Goal: Information Seeking & Learning: Compare options

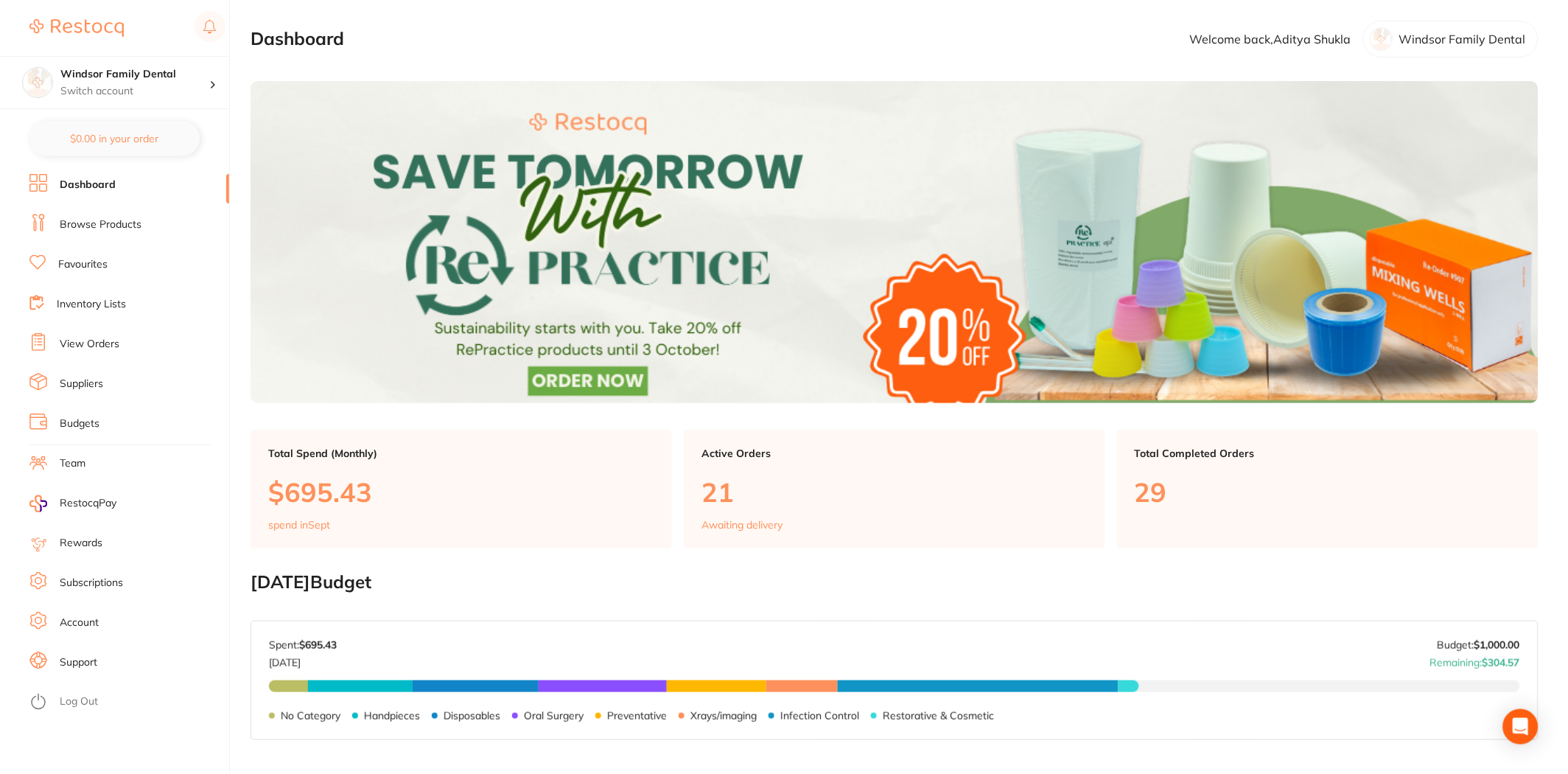
click at [121, 219] on link "Browse Products" at bounding box center [101, 225] width 82 height 15
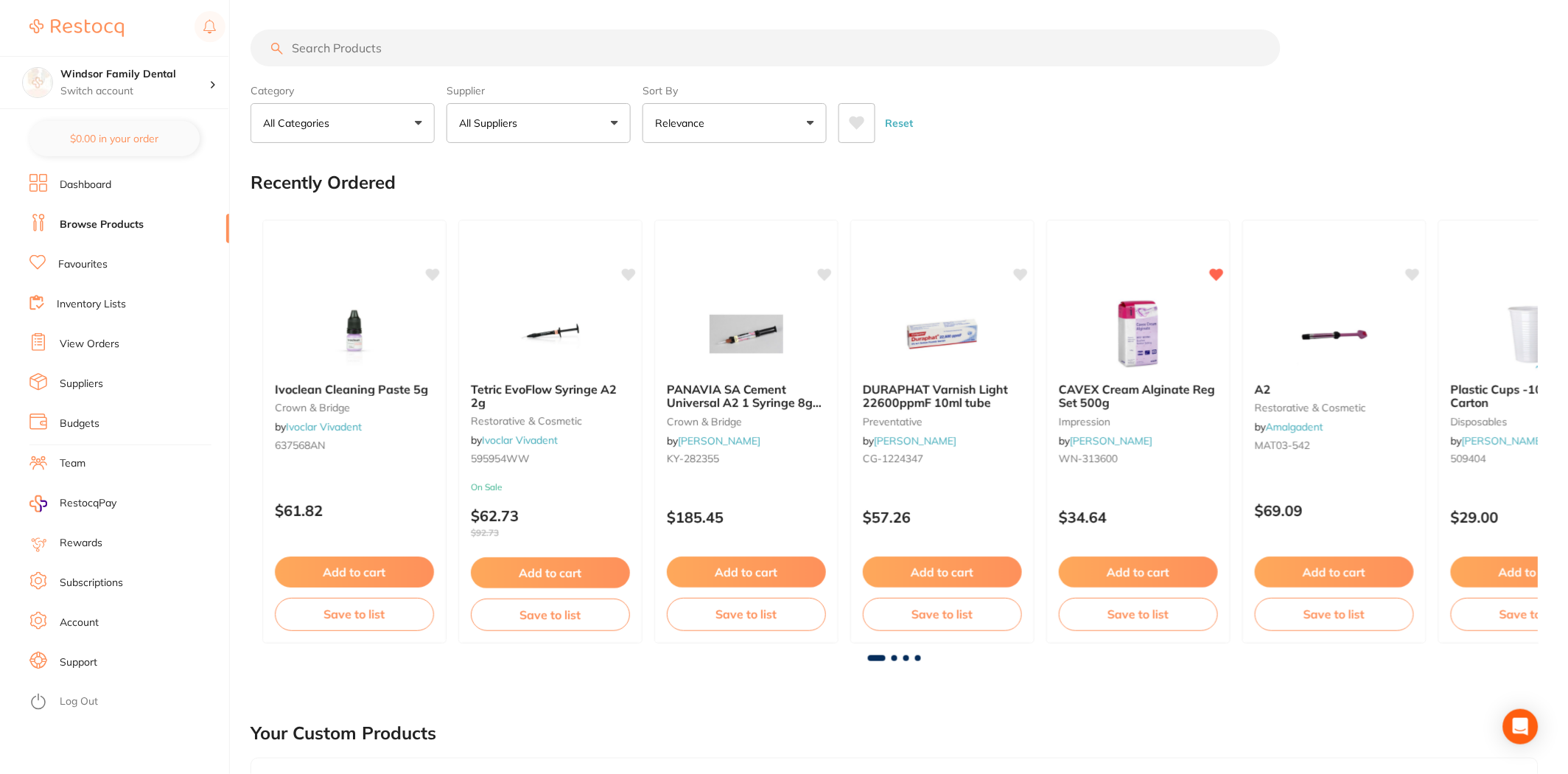
click at [415, 43] on input "search" at bounding box center [765, 47] width 1030 height 37
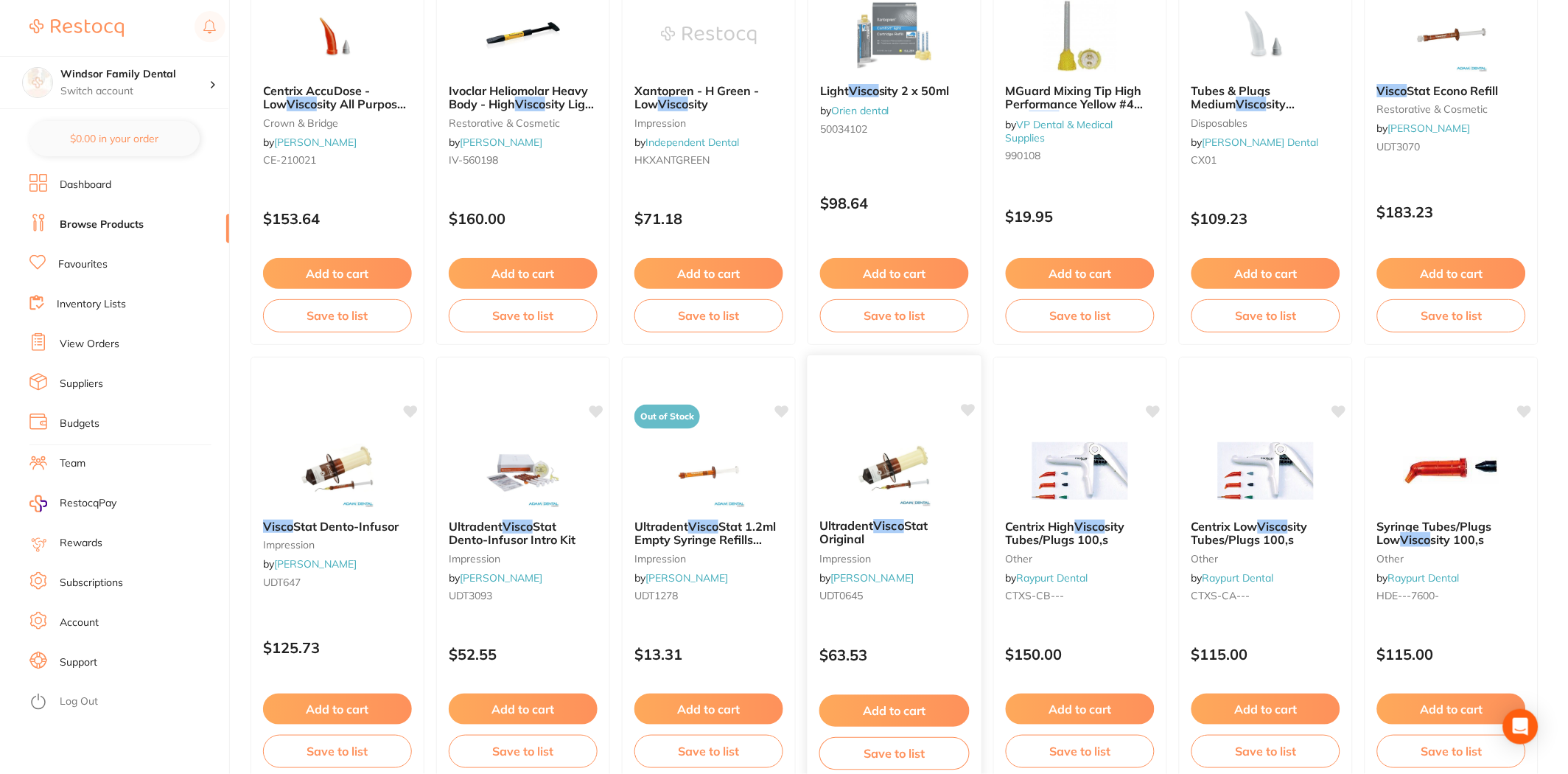
scroll to position [2048, 0]
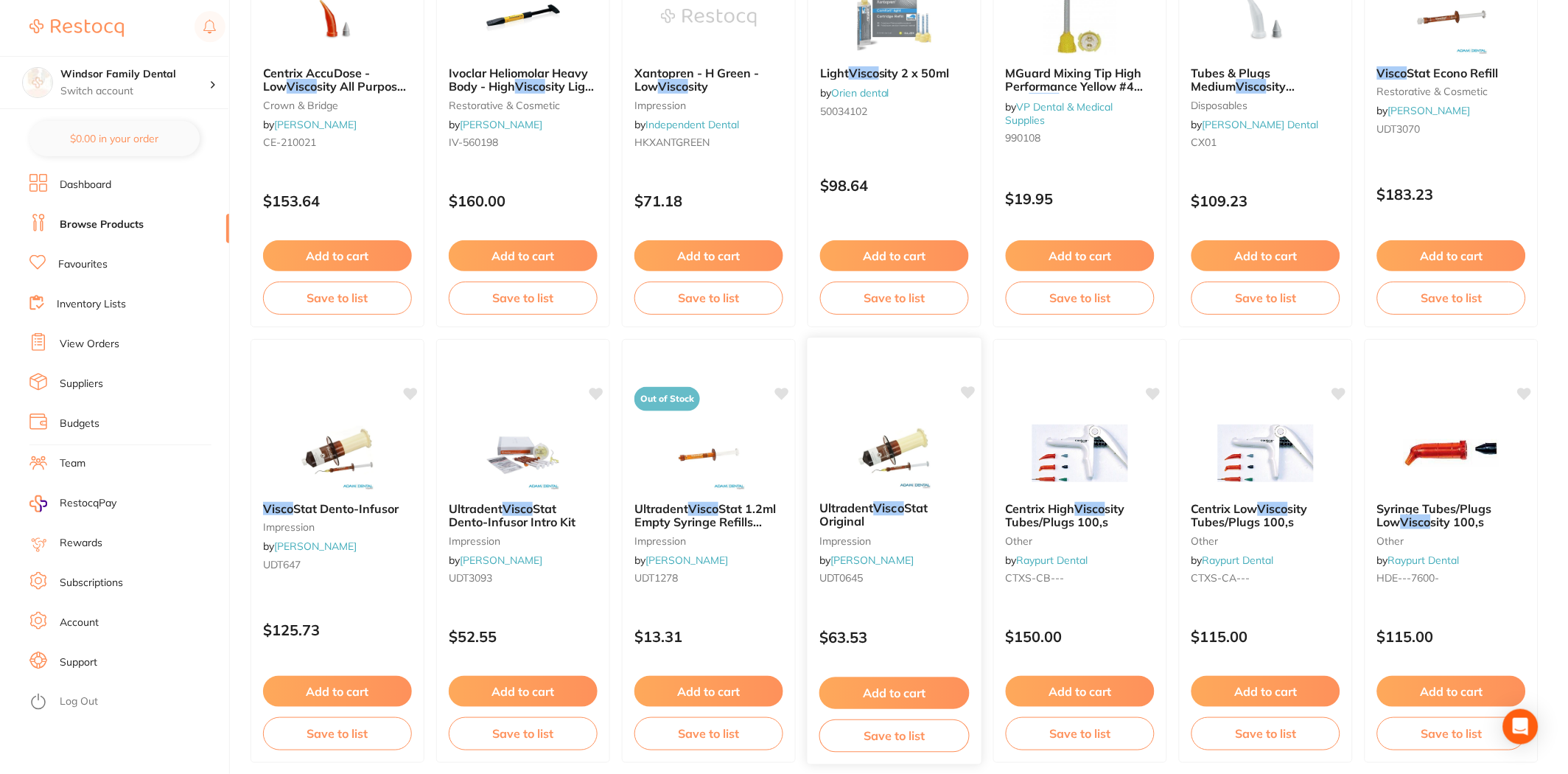
type input "visco"
click at [920, 466] on img at bounding box center [894, 452] width 97 height 74
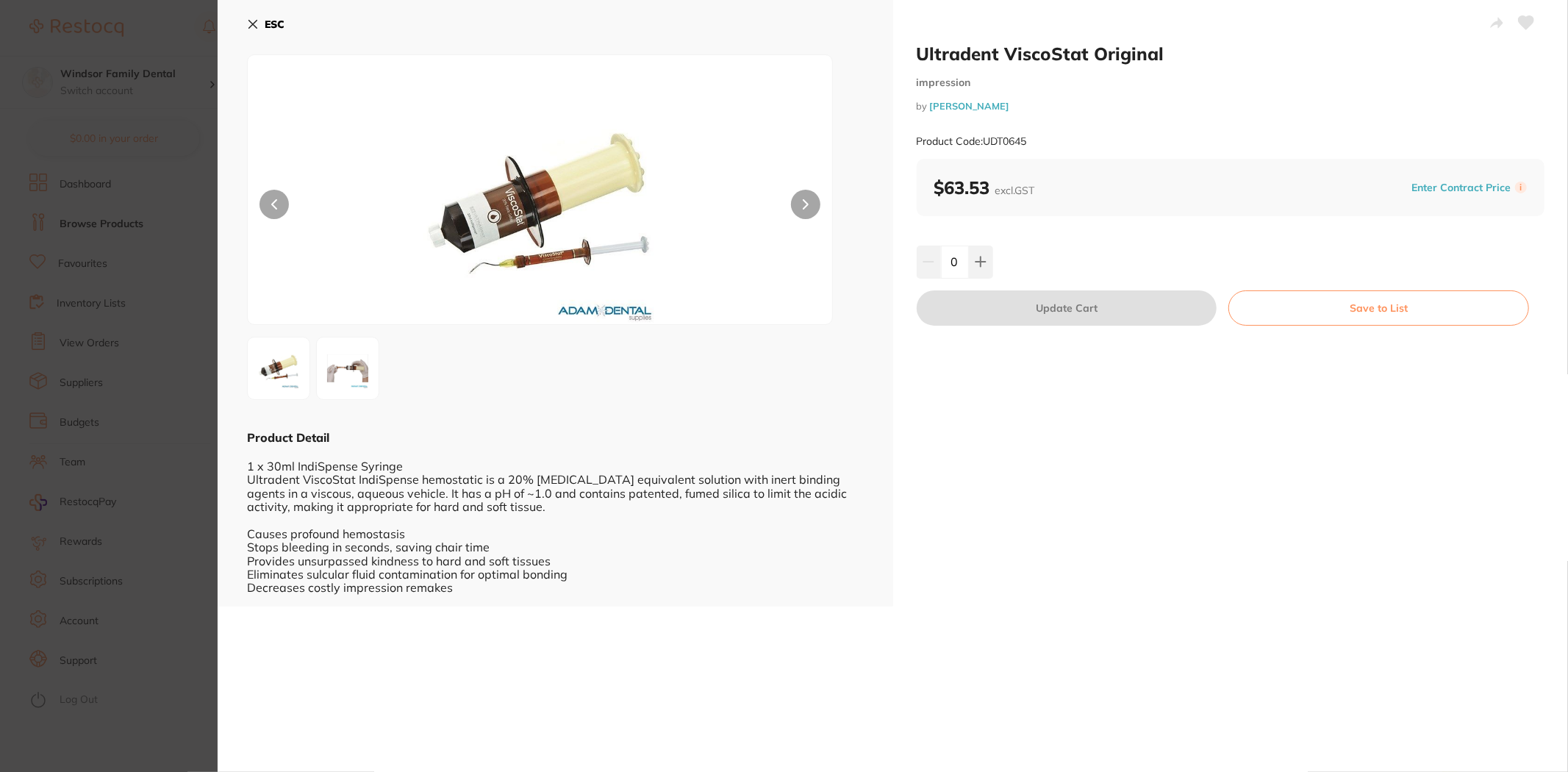
click at [791, 196] on button at bounding box center [805, 204] width 29 height 29
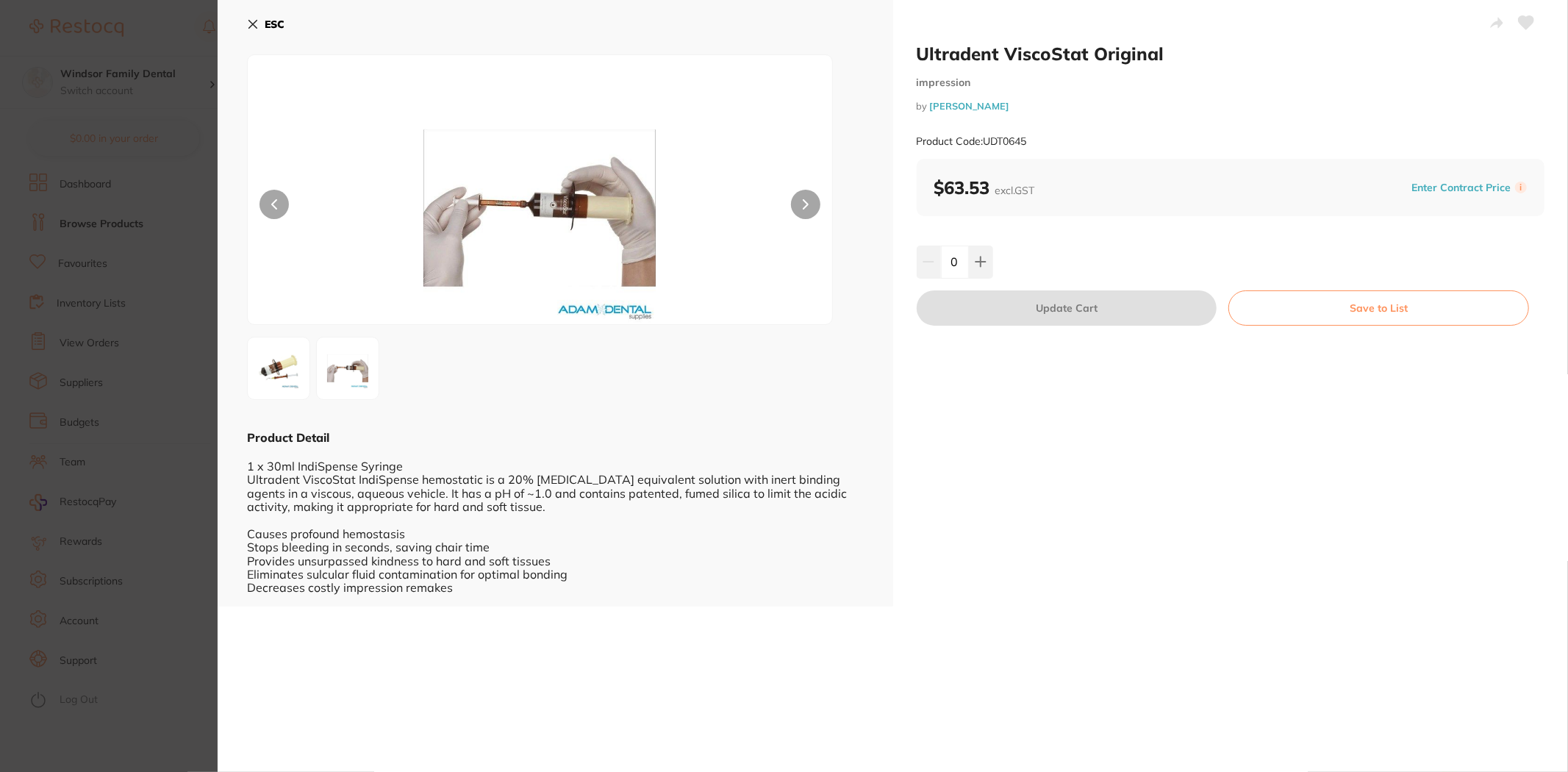
click at [268, 196] on button at bounding box center [274, 204] width 29 height 29
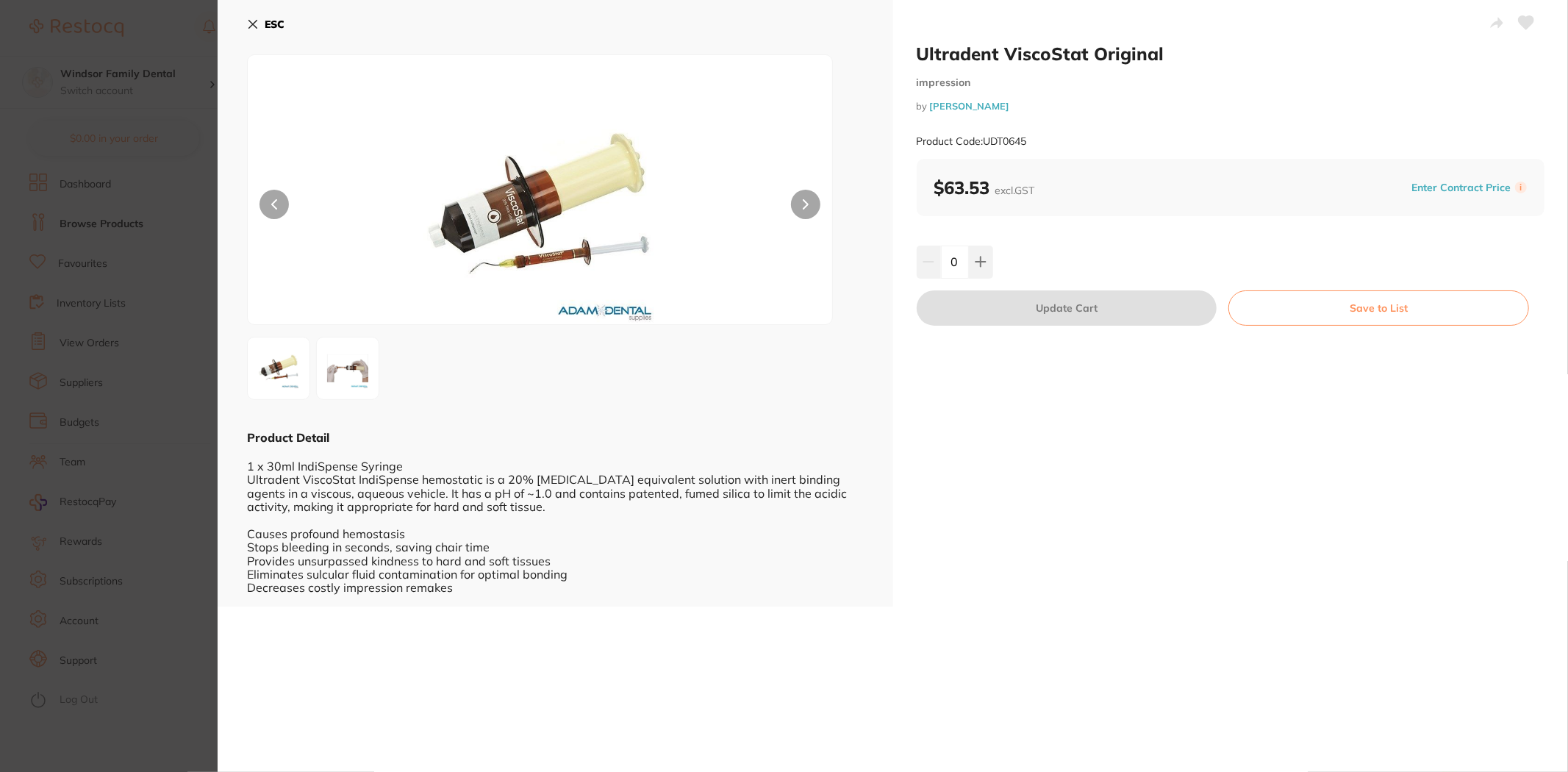
click at [260, 24] on button "ESC" at bounding box center [266, 24] width 38 height 25
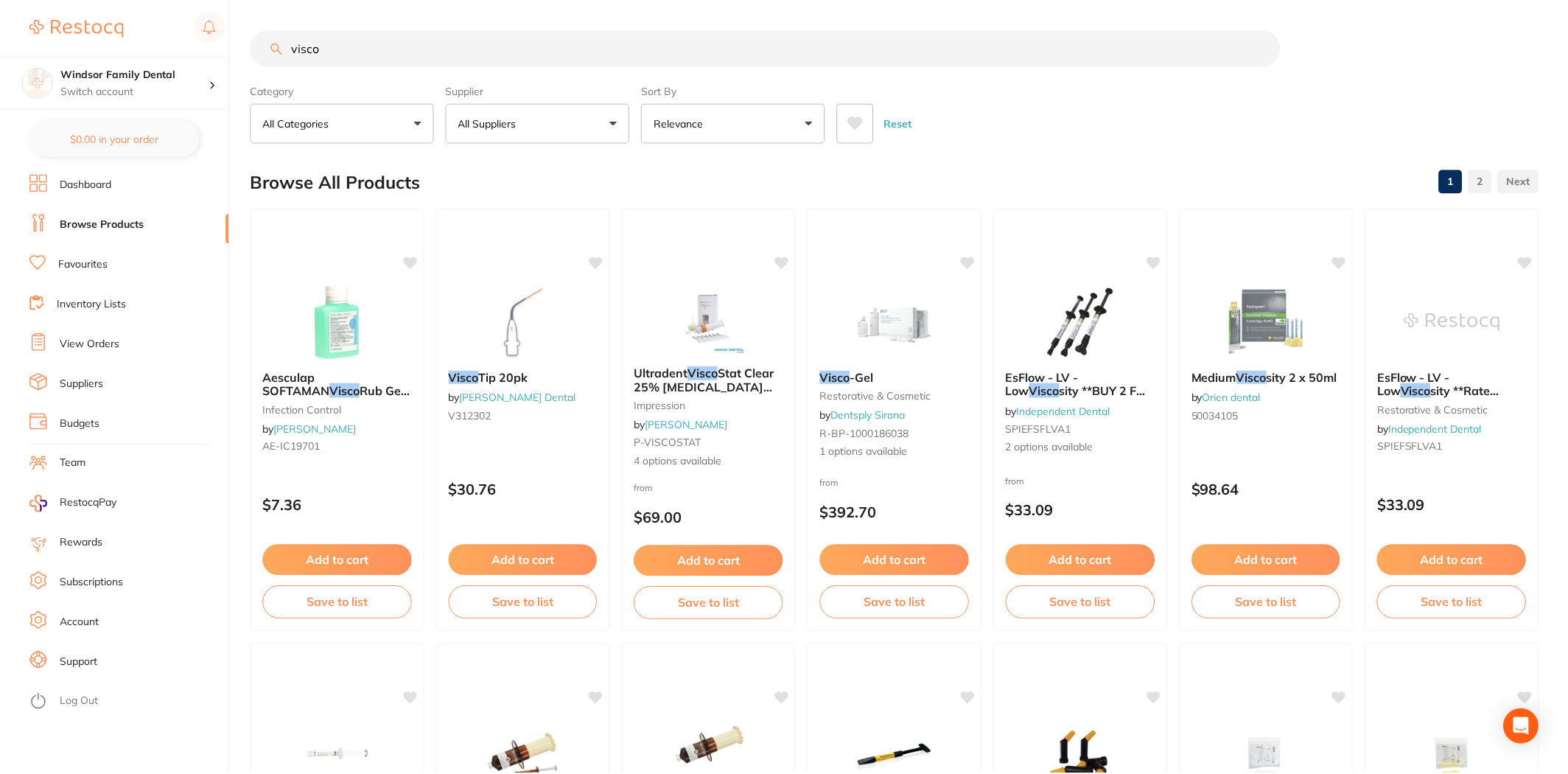
scroll to position [2048, 0]
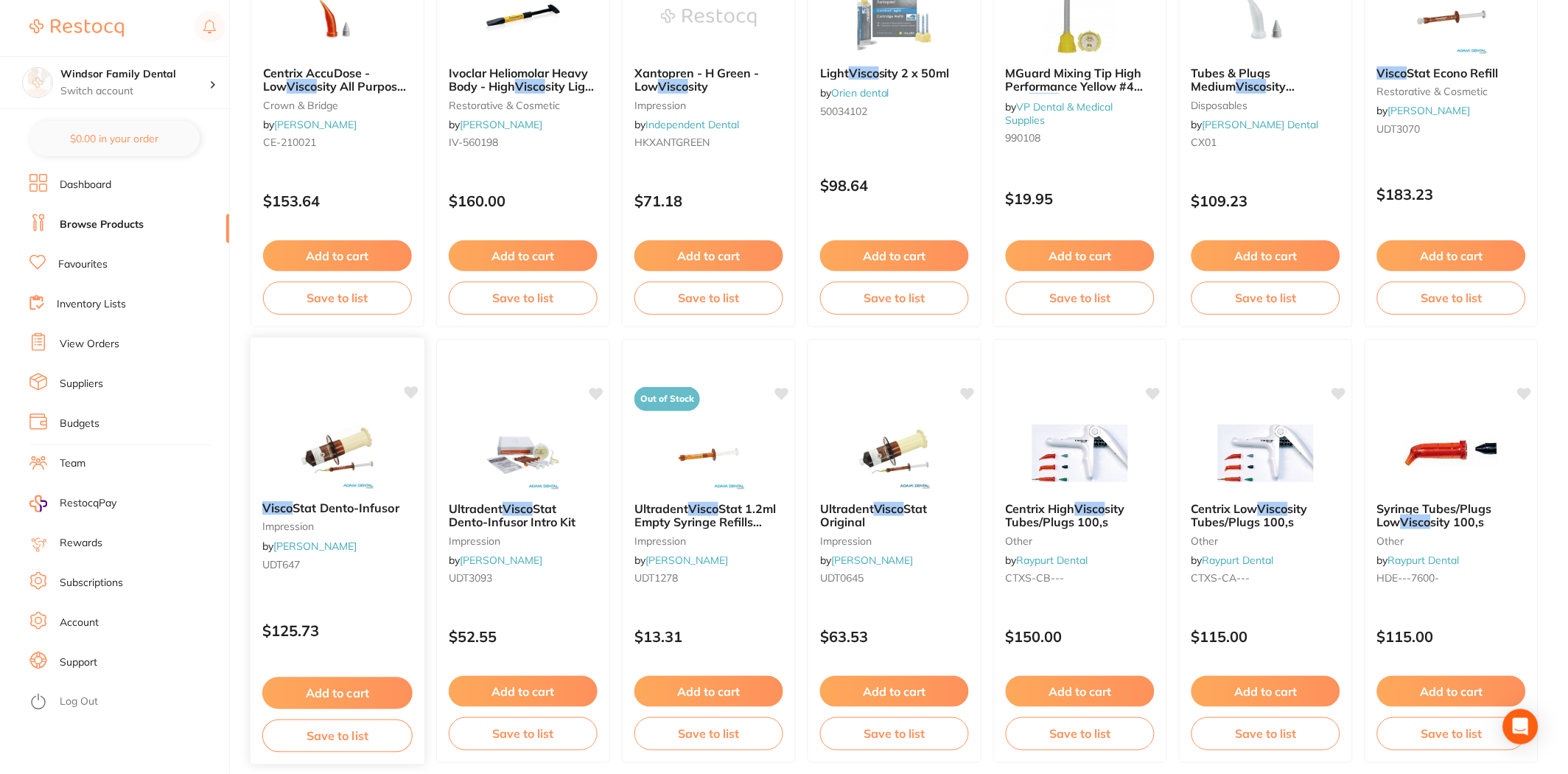
click at [347, 418] on img at bounding box center [337, 452] width 97 height 74
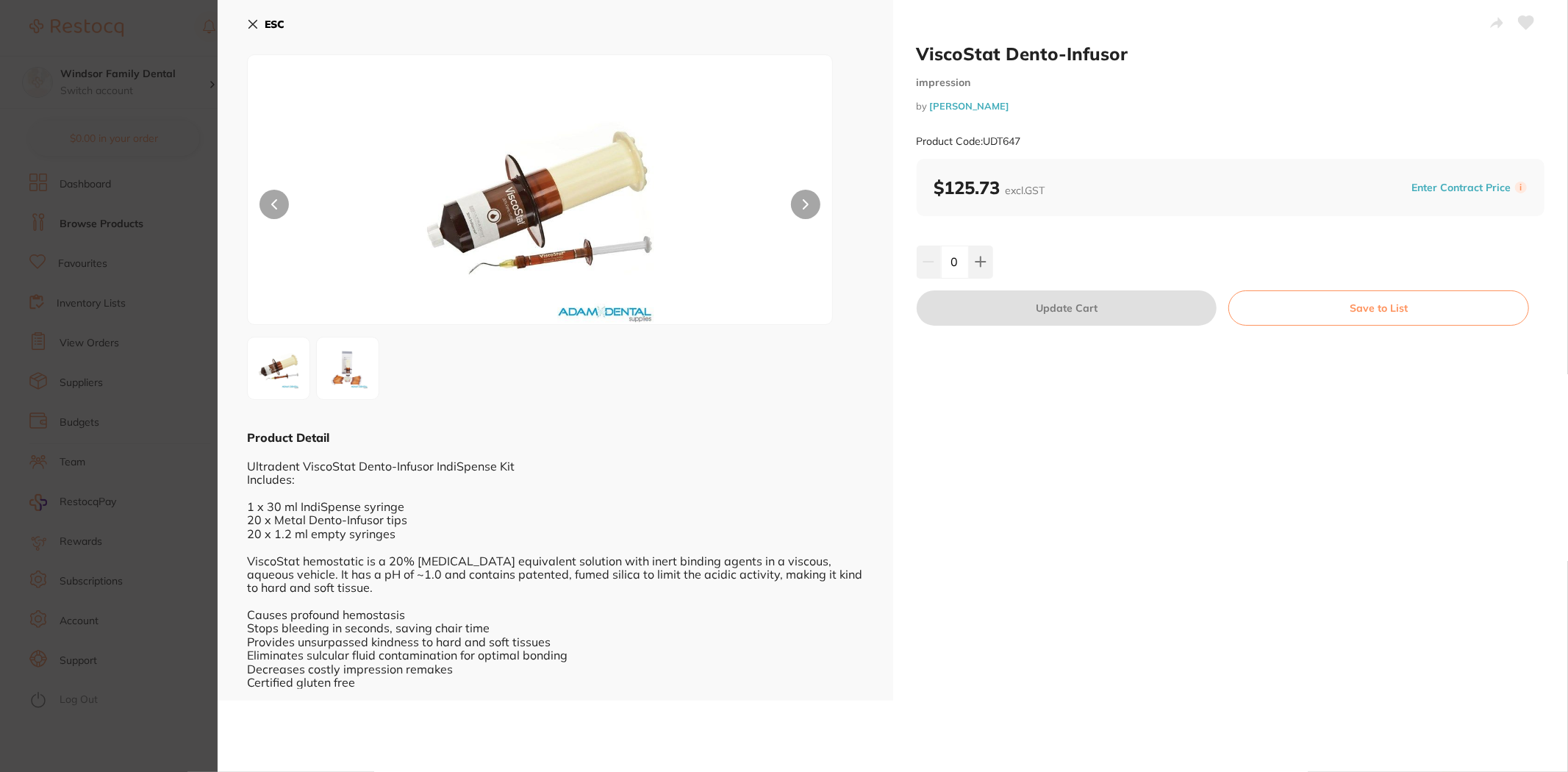
click at [256, 15] on button "ESC" at bounding box center [266, 24] width 38 height 25
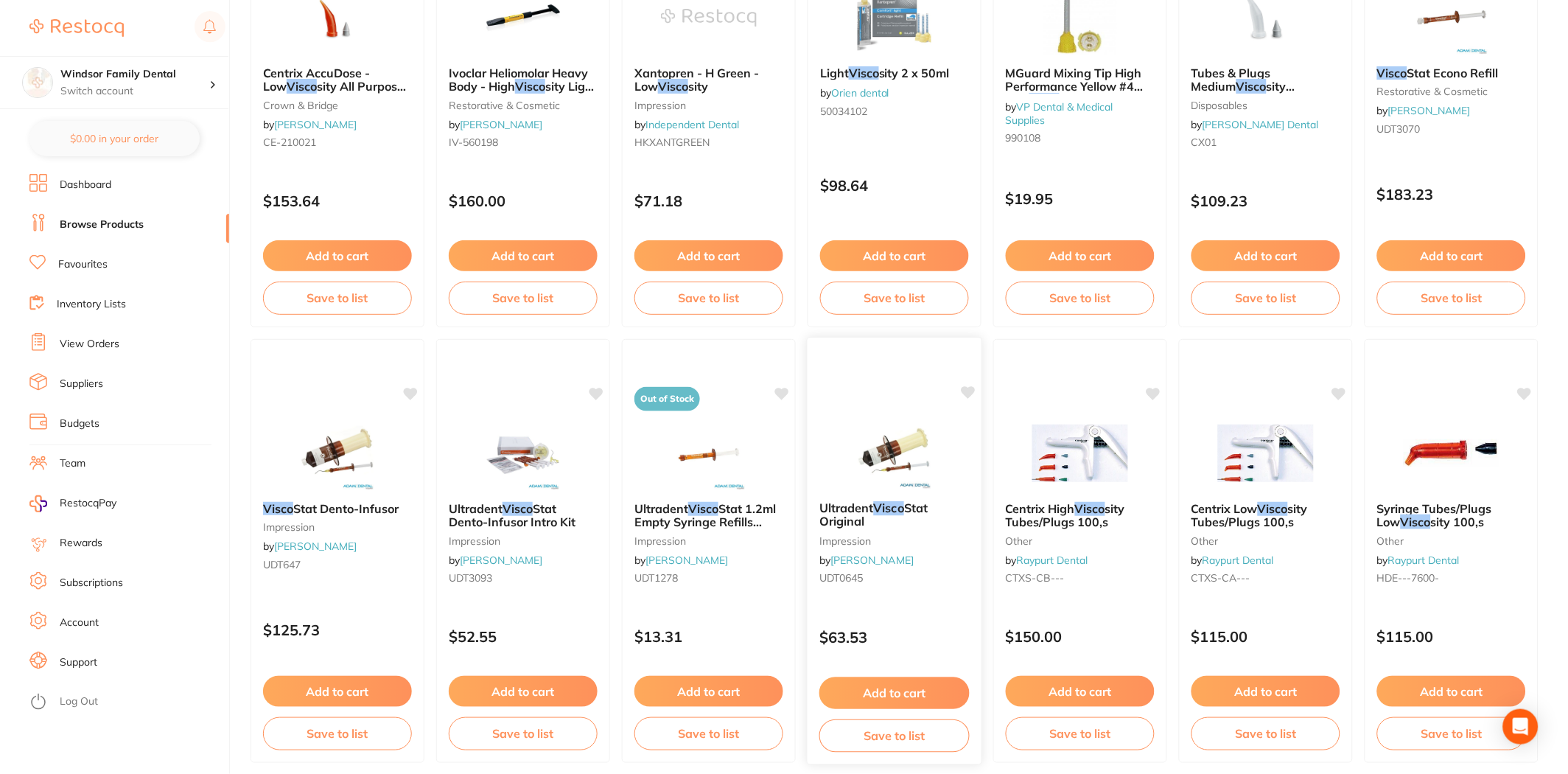
click at [868, 447] on img at bounding box center [894, 452] width 97 height 74
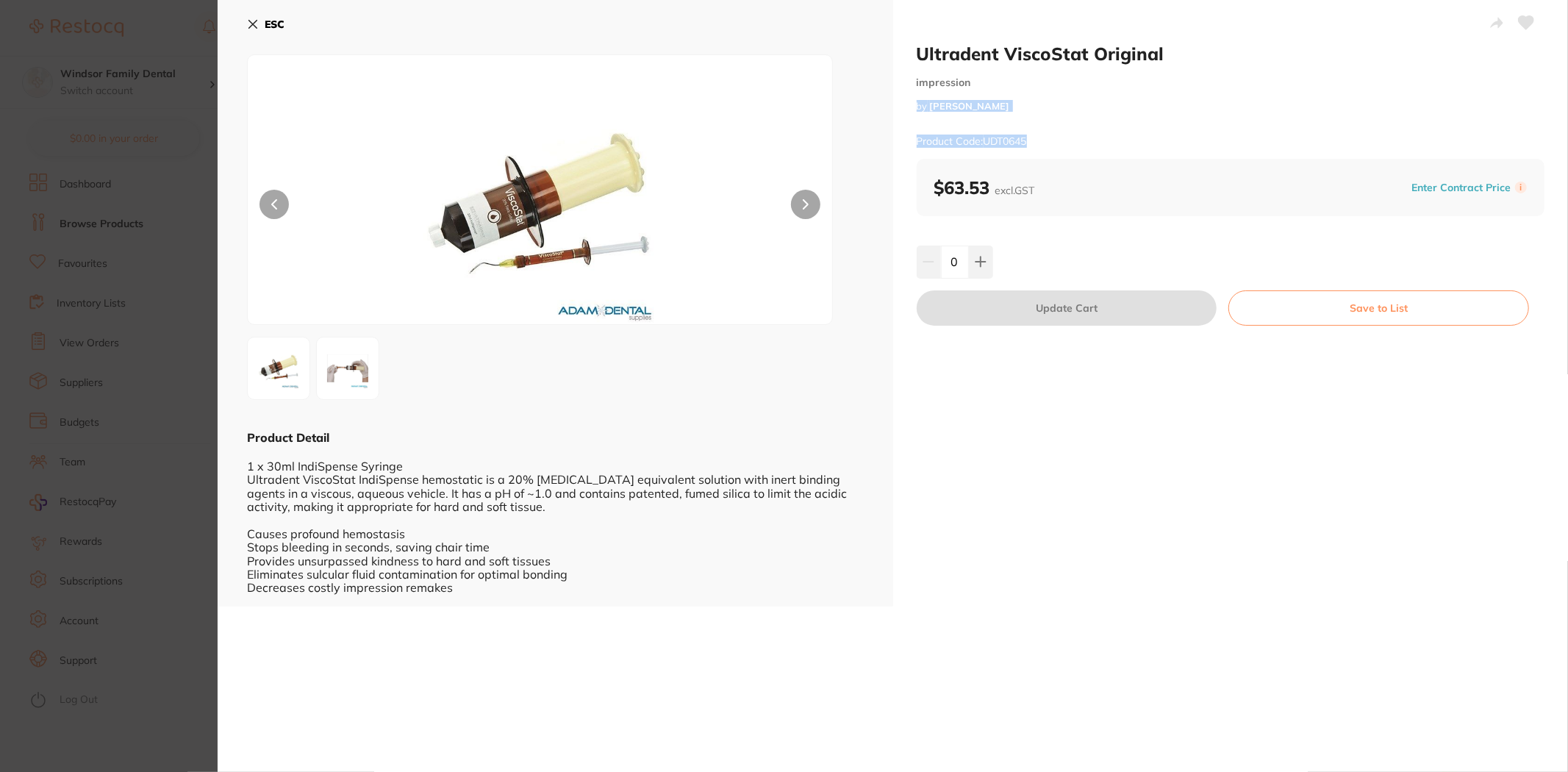
drag, startPoint x: 1019, startPoint y: 143, endPoint x: 916, endPoint y: 122, distance: 105.1
click at [910, 114] on div "Ultradent ViscoStat Original impression by [PERSON_NAME] Product Code: UDT0645 …" at bounding box center [1230, 303] width 675 height 607
click at [1060, 159] on div "$63.53 excl. GST Enter Contract Price i" at bounding box center [1231, 188] width 629 height 58
drag, startPoint x: 1039, startPoint y: 150, endPoint x: 918, endPoint y: 54, distance: 154.5
click at [918, 54] on div "Ultradent ViscoStat Original impression by [PERSON_NAME] Product Code: UDT0645" at bounding box center [1231, 100] width 629 height 117
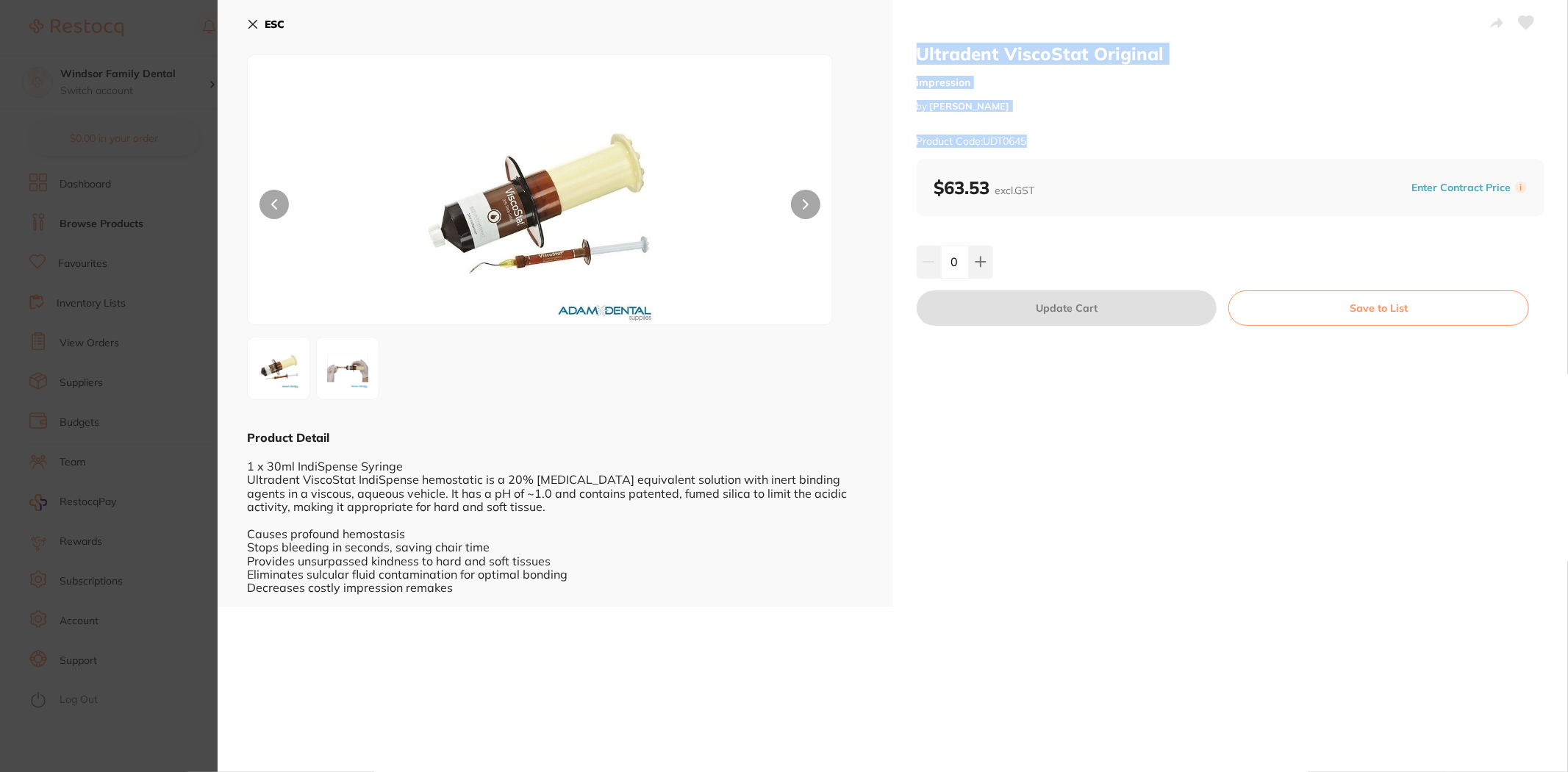
copy div "Ultradent ViscoStat Original impression by [PERSON_NAME] Product Code: UDT0645"
click at [261, 20] on button "ESC" at bounding box center [266, 24] width 38 height 25
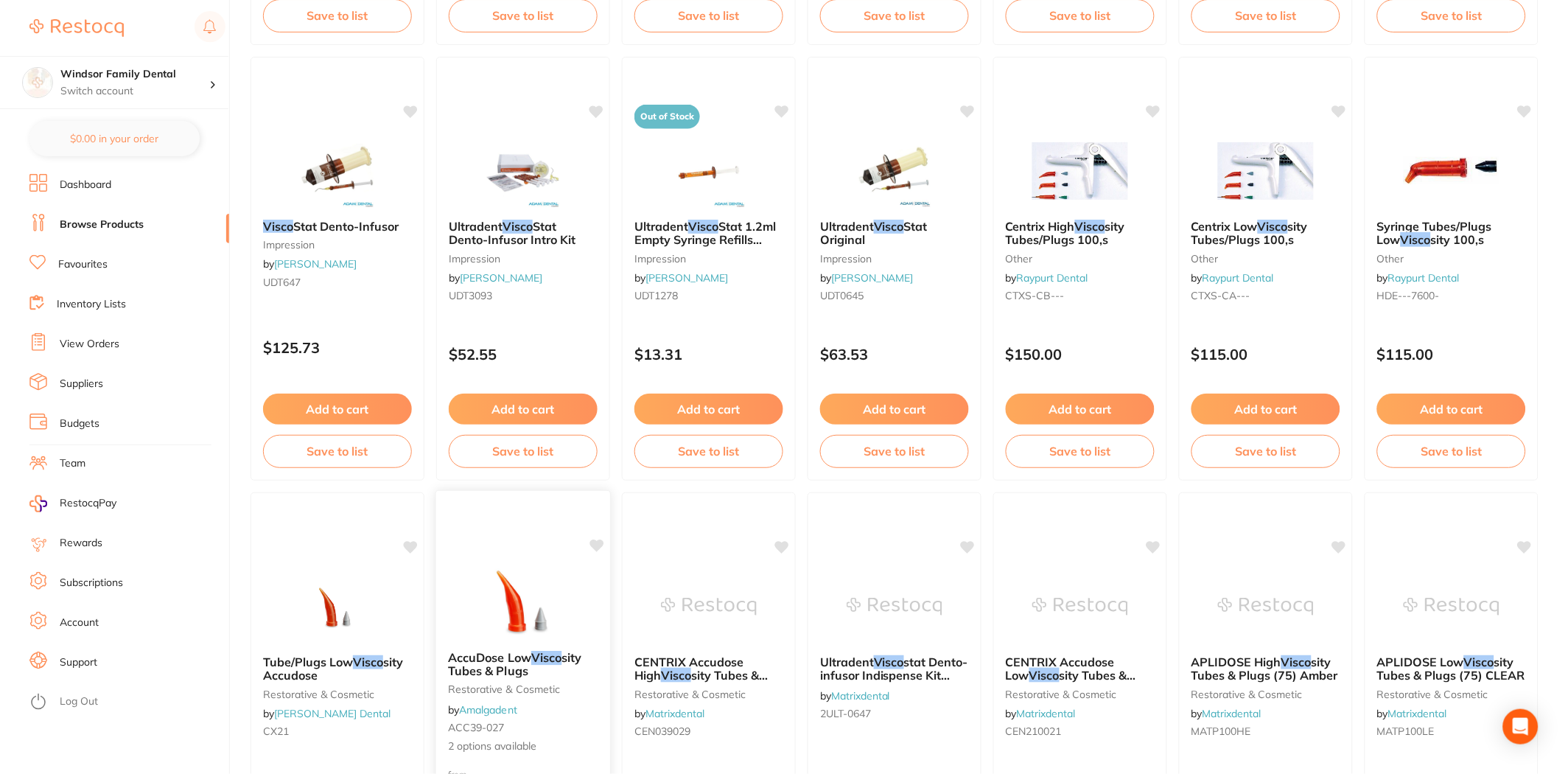
scroll to position [2329, 0]
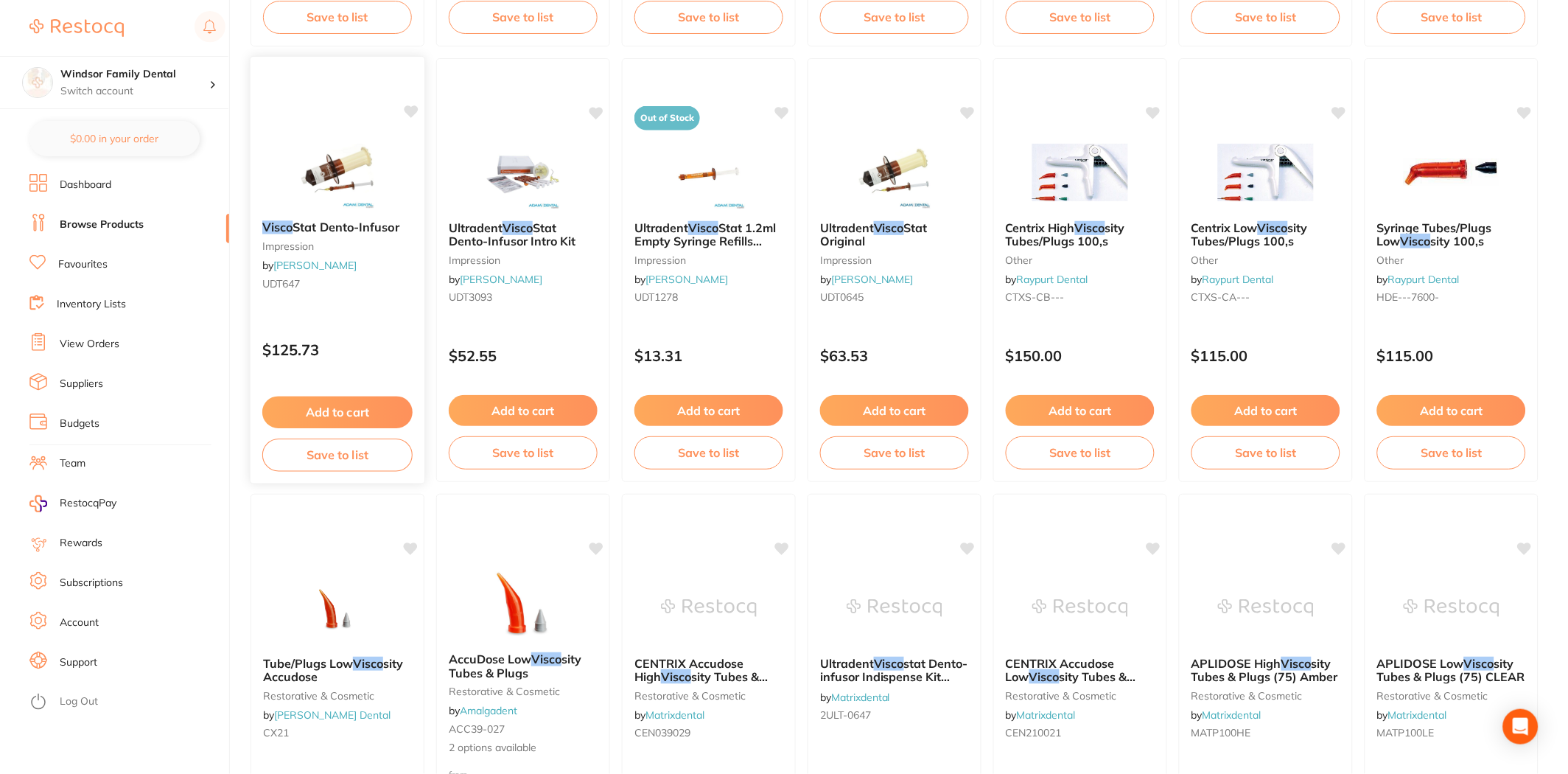
click at [330, 153] on img at bounding box center [337, 171] width 97 height 74
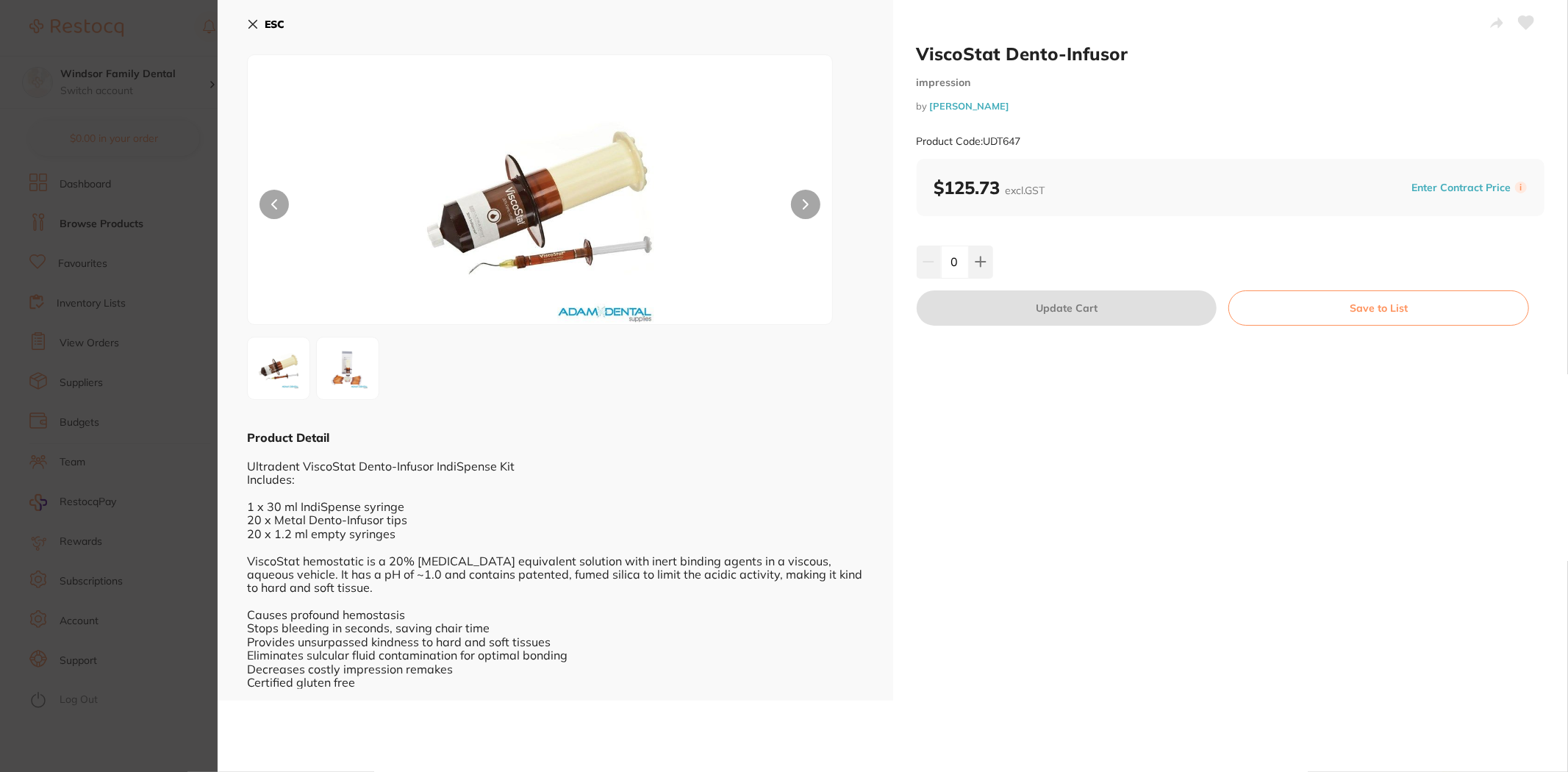
click at [252, 15] on button "ESC" at bounding box center [266, 24] width 38 height 25
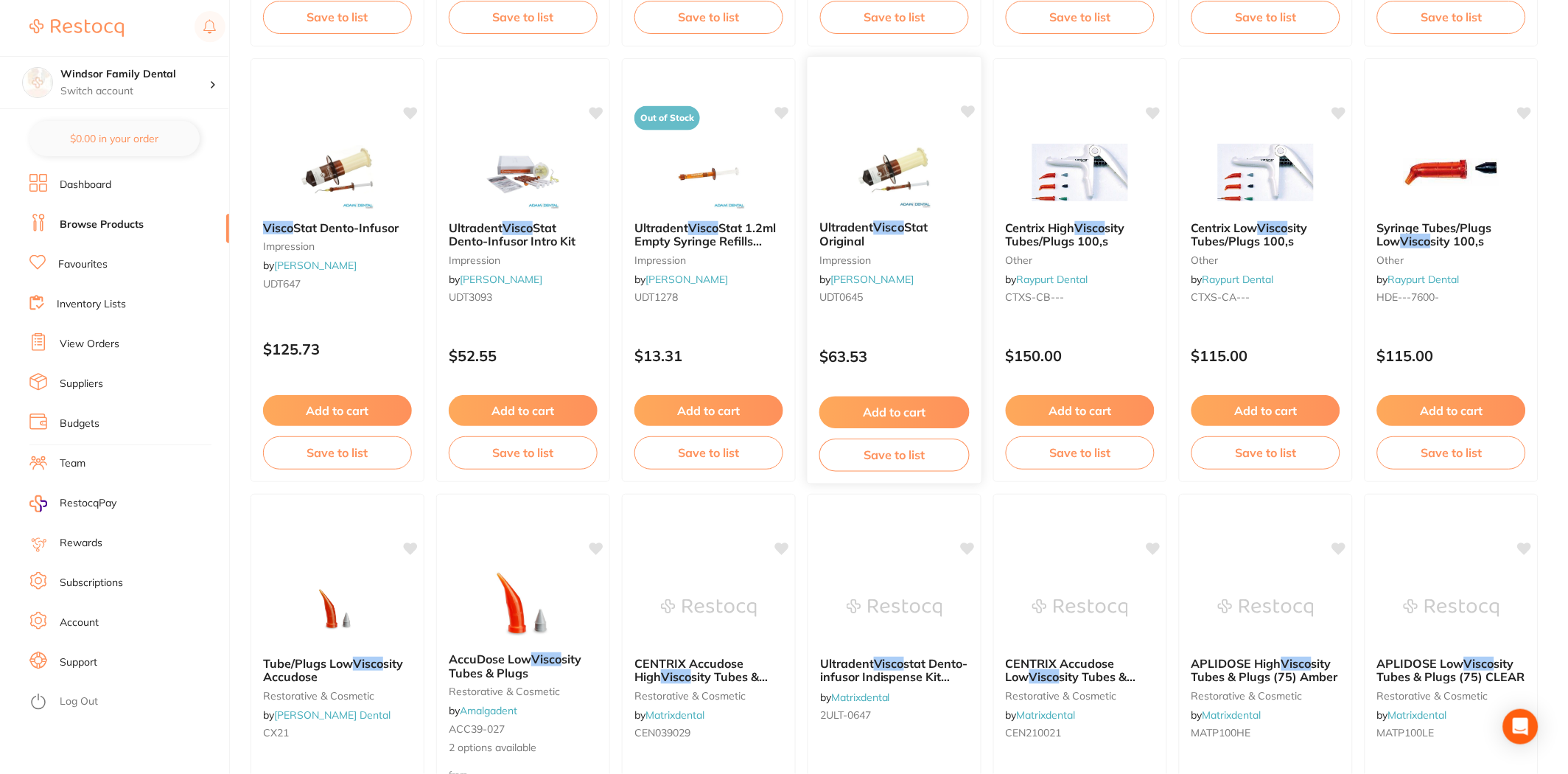
click at [885, 173] on img at bounding box center [894, 171] width 97 height 74
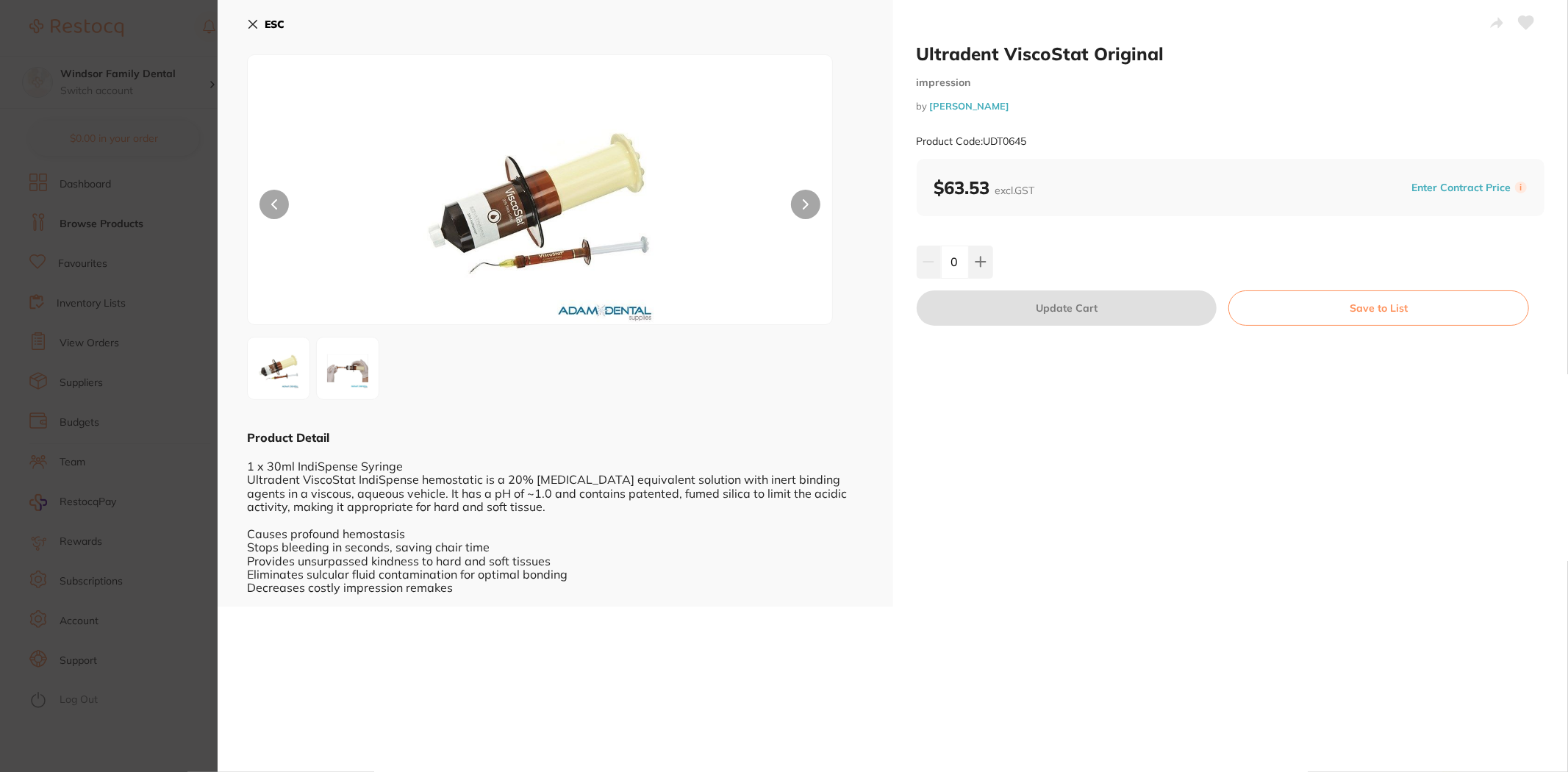
click at [241, 19] on div "ESC Product Detail 1 x 30ml IndiSpense Syringe Ultradent ViscoStat IndiSpense h…" at bounding box center [555, 303] width 675 height 607
click at [248, 19] on icon at bounding box center [253, 24] width 11 height 11
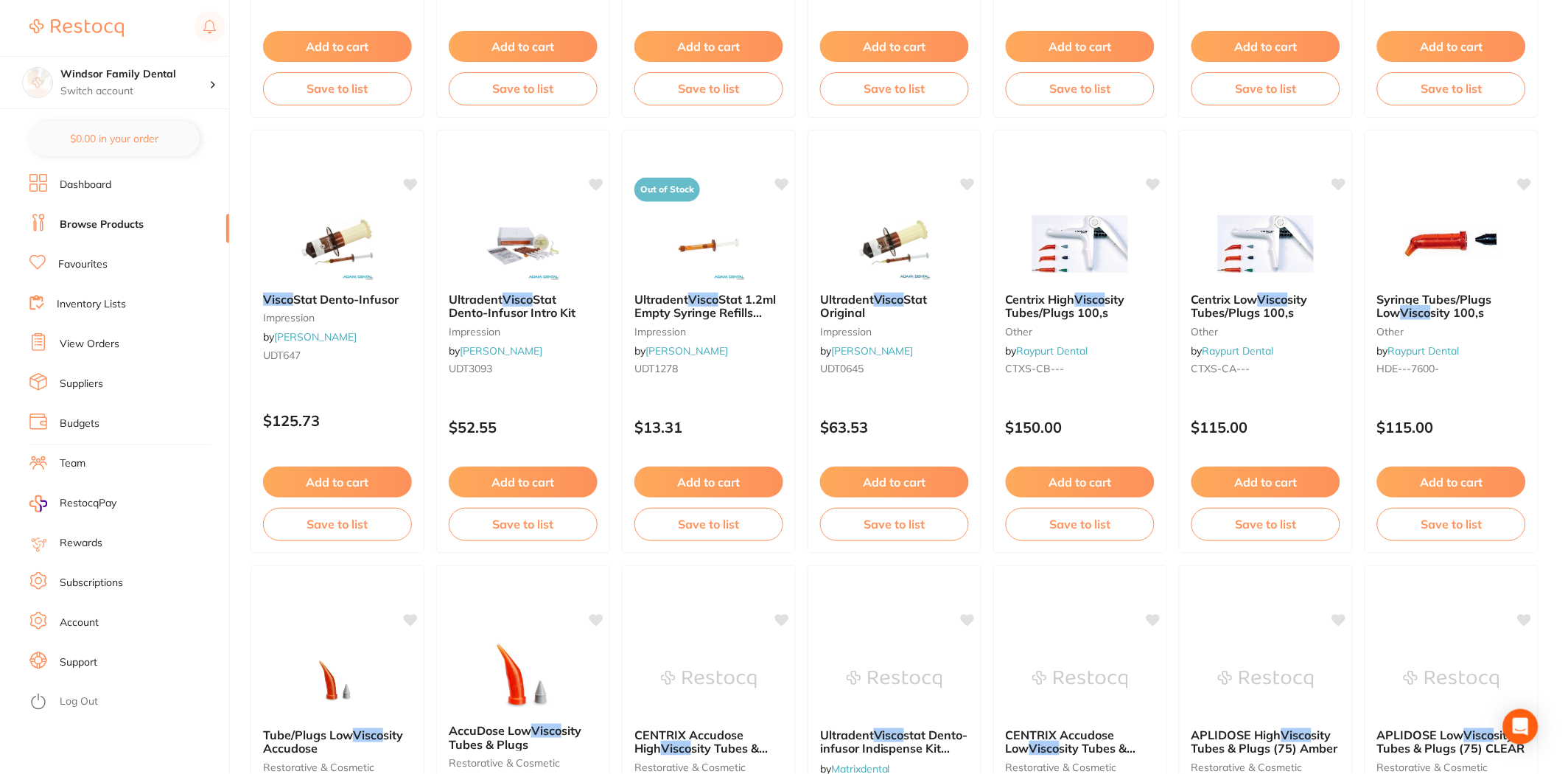
scroll to position [2164, 0]
